Goal: Task Accomplishment & Management: Manage account settings

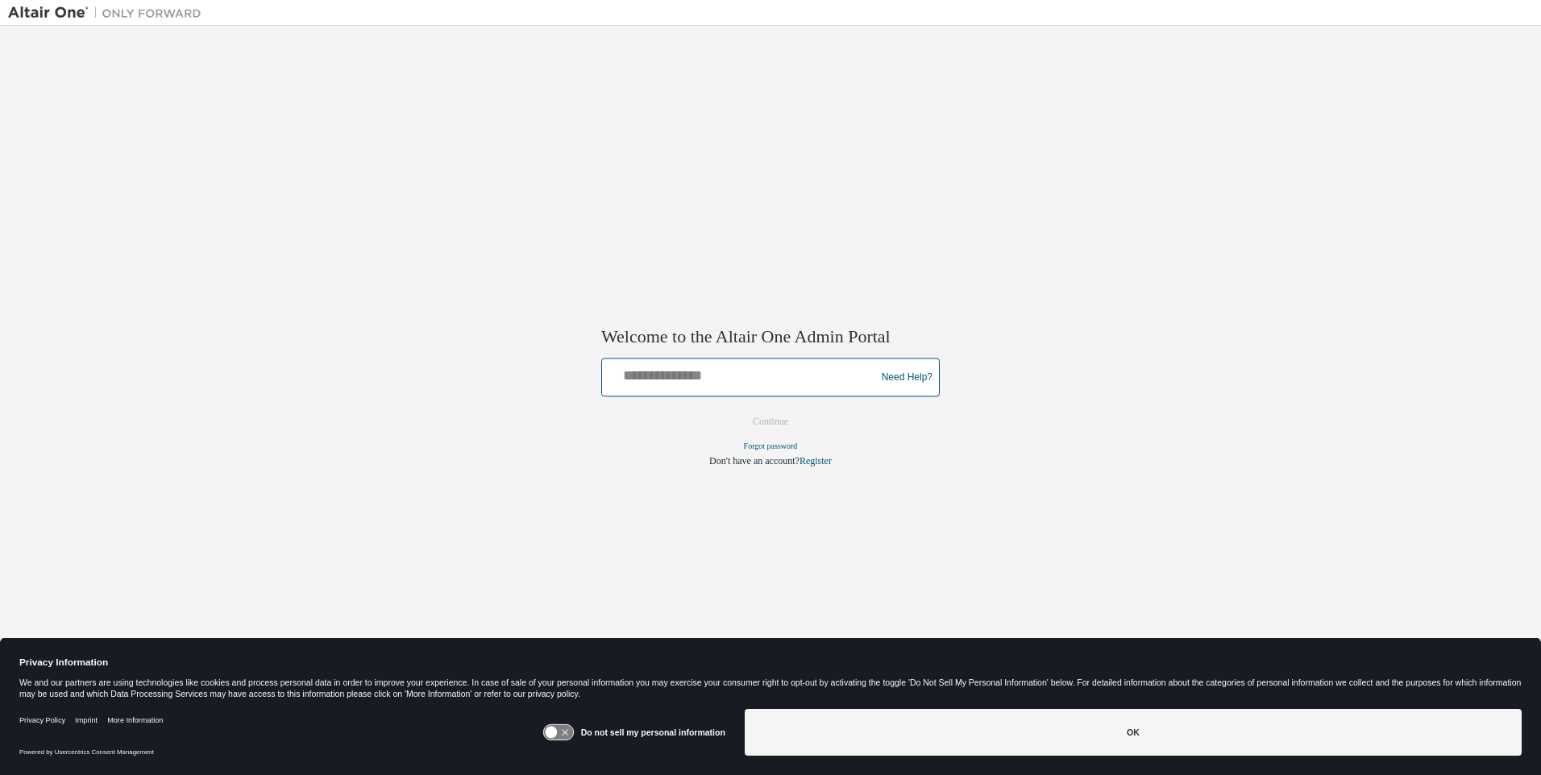
click at [741, 374] on input "text" at bounding box center [740, 374] width 265 height 23
type input "**********"
click at [770, 422] on button "Continue" at bounding box center [770, 422] width 69 height 24
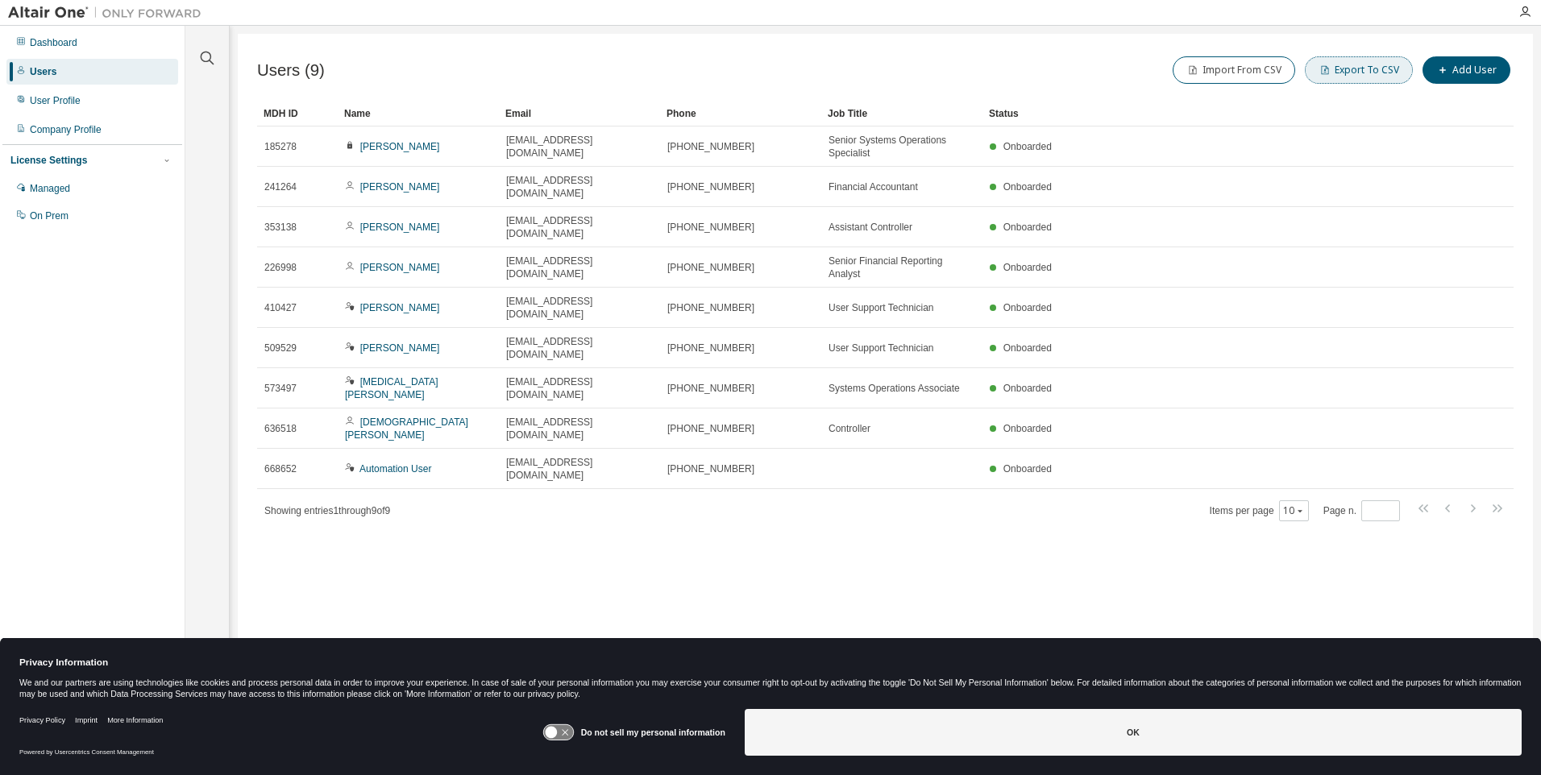
click at [1362, 70] on button "Export To CSV" at bounding box center [1359, 69] width 108 height 27
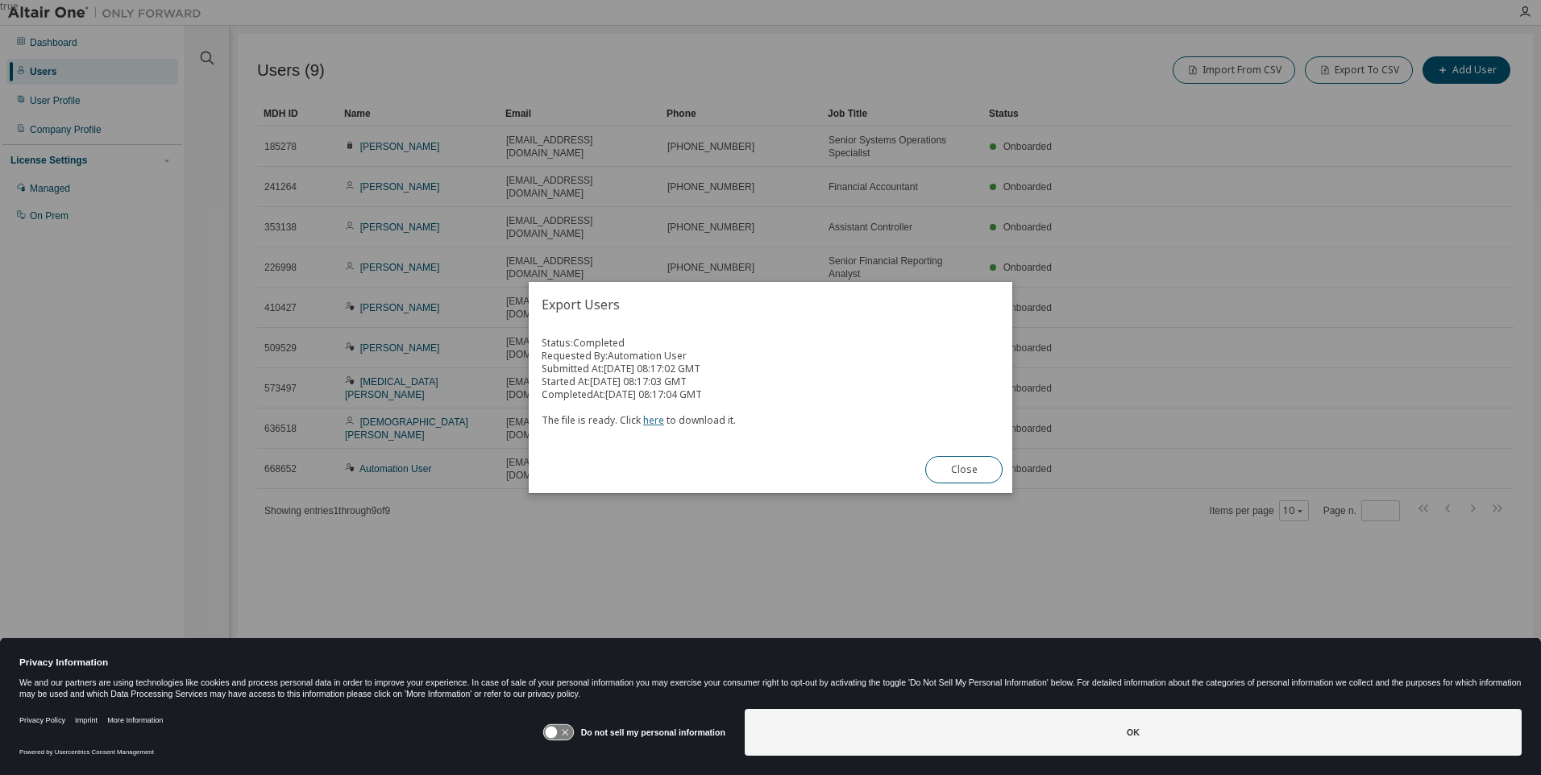
click at [650, 420] on link "here" at bounding box center [653, 420] width 21 height 14
click at [964, 470] on button "Close" at bounding box center [963, 469] width 77 height 27
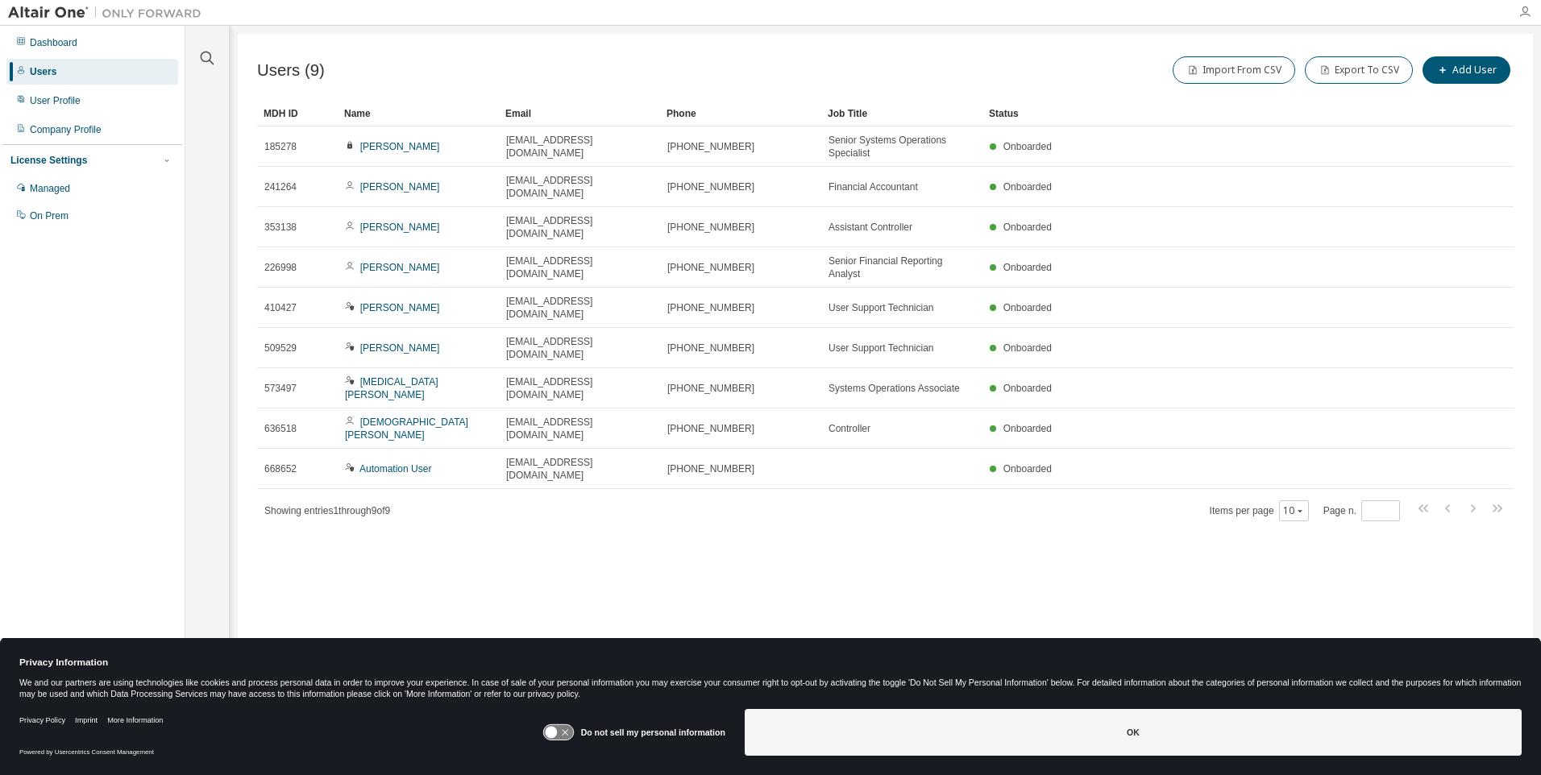
click at [1525, 12] on icon "button" at bounding box center [1524, 12] width 13 height 13
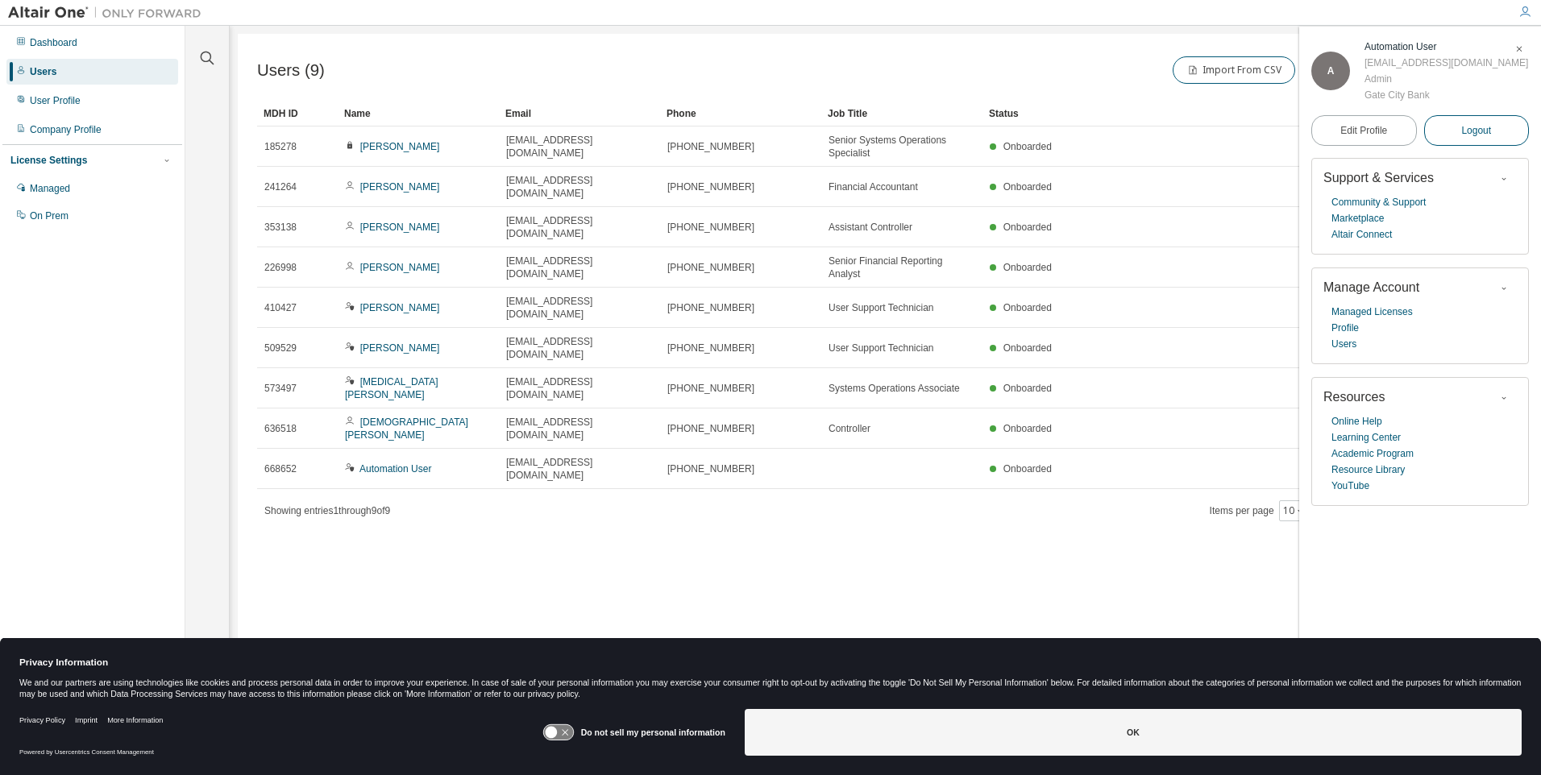
click at [1476, 139] on span "Logout" at bounding box center [1476, 130] width 30 height 16
